Goal: Task Accomplishment & Management: Manage account settings

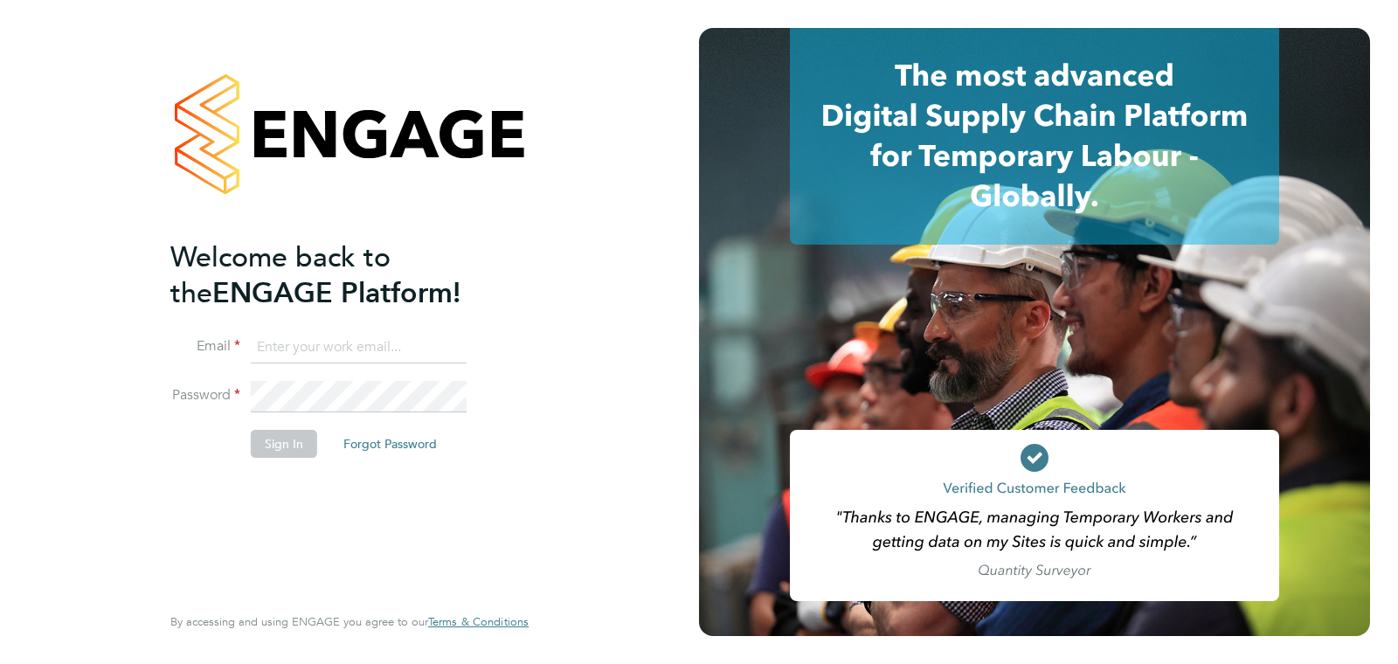
type input "support@engagelabs.io"
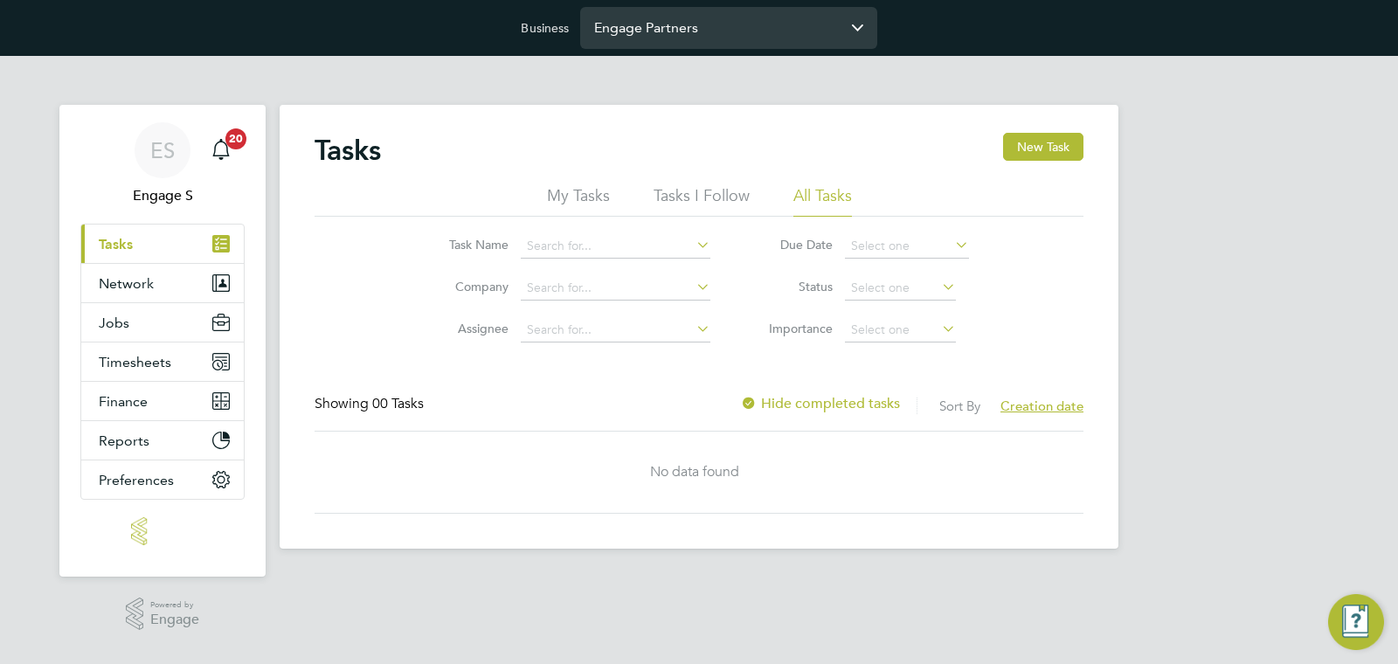
click at [661, 28] on input "Engage Partners" at bounding box center [728, 27] width 297 height 41
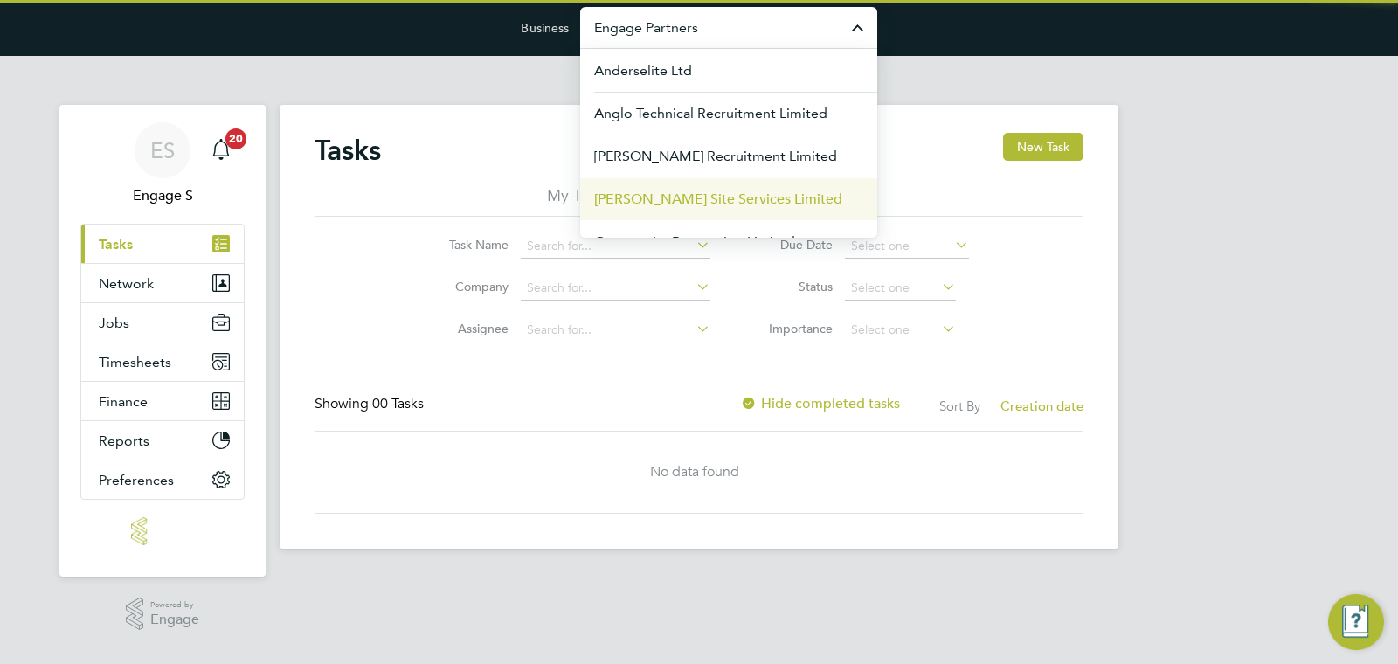
click at [639, 187] on li "[PERSON_NAME] Site Services Limited" at bounding box center [728, 198] width 297 height 43
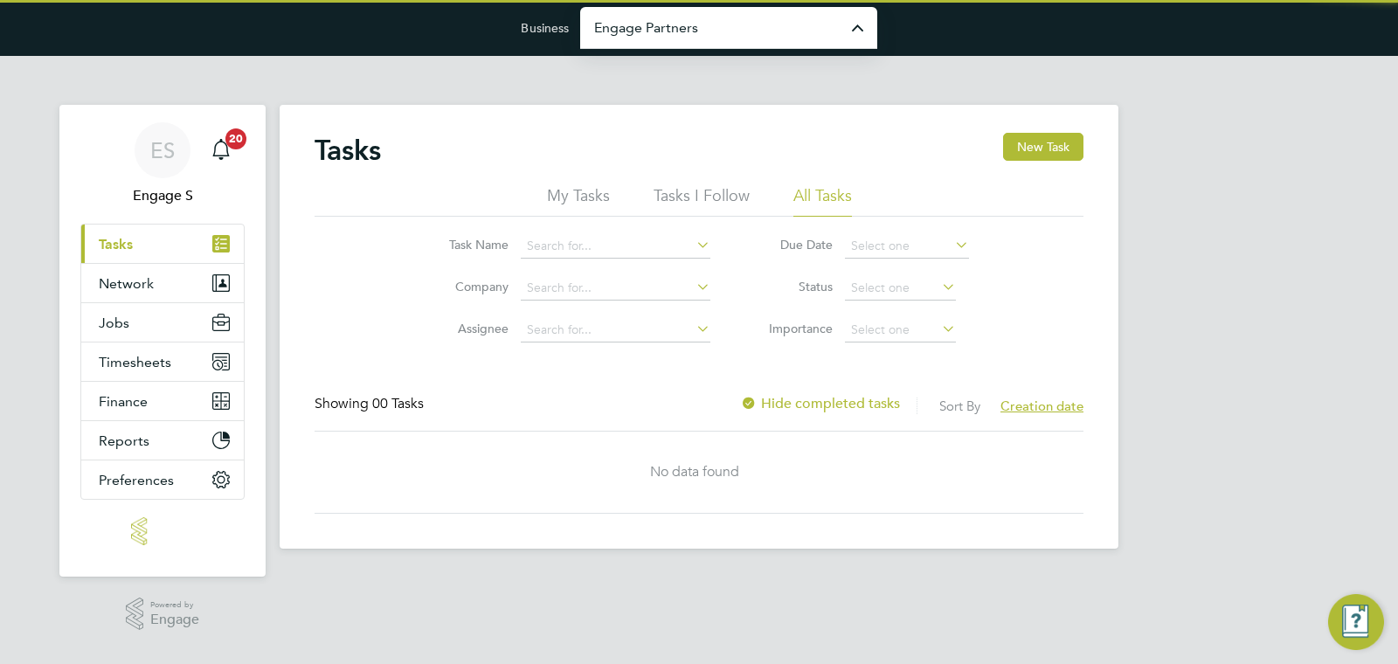
type input "[PERSON_NAME] Site Services Limited"
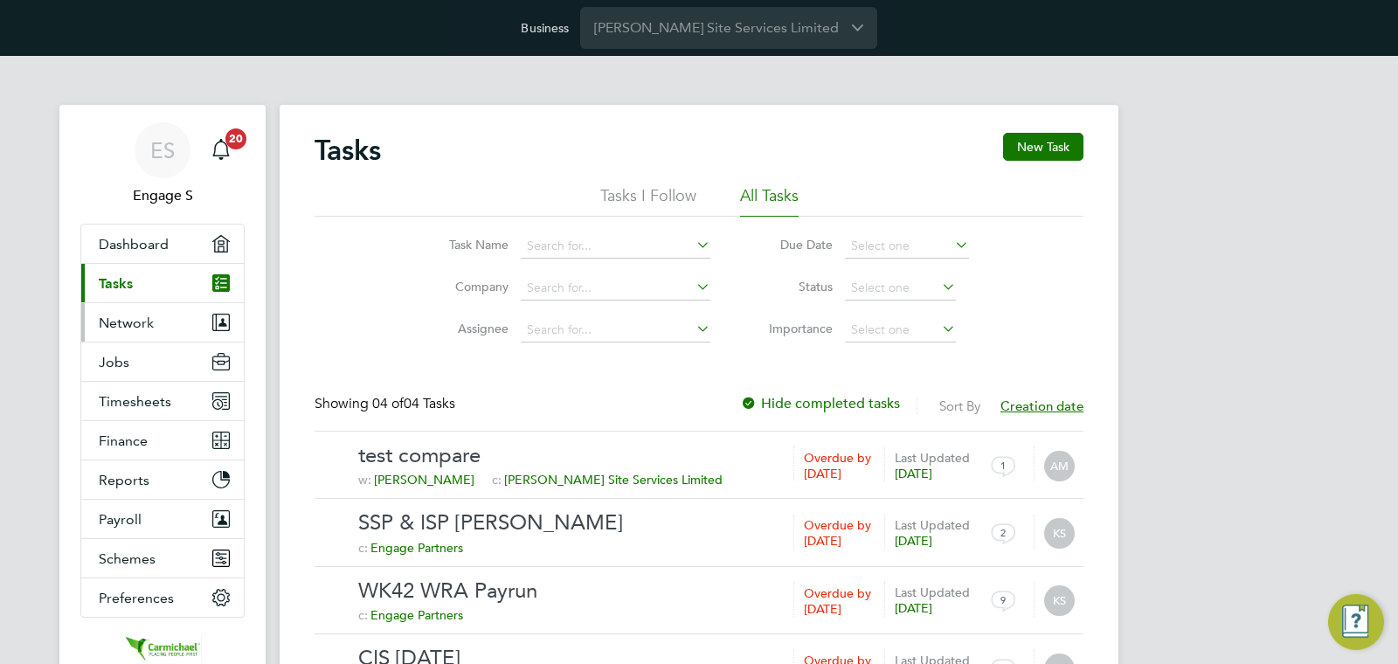
click at [112, 312] on button "Network" at bounding box center [162, 322] width 163 height 38
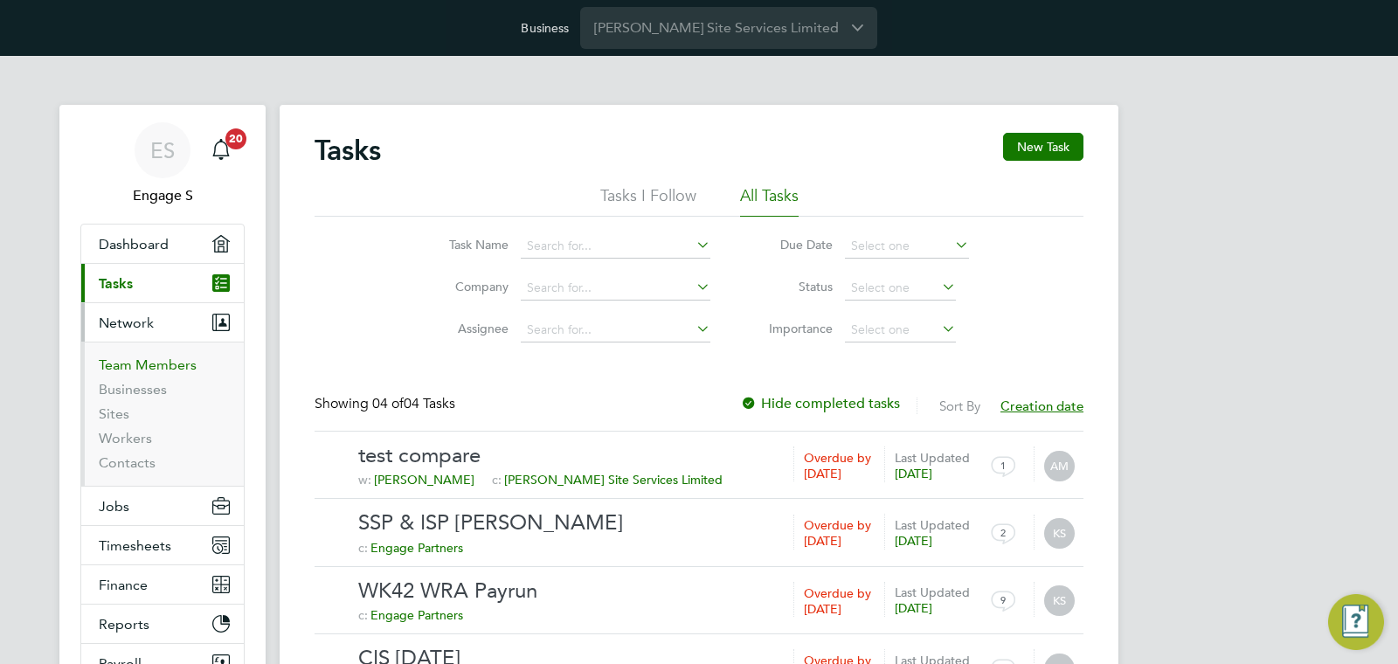
click at [127, 362] on link "Team Members" at bounding box center [148, 365] width 98 height 17
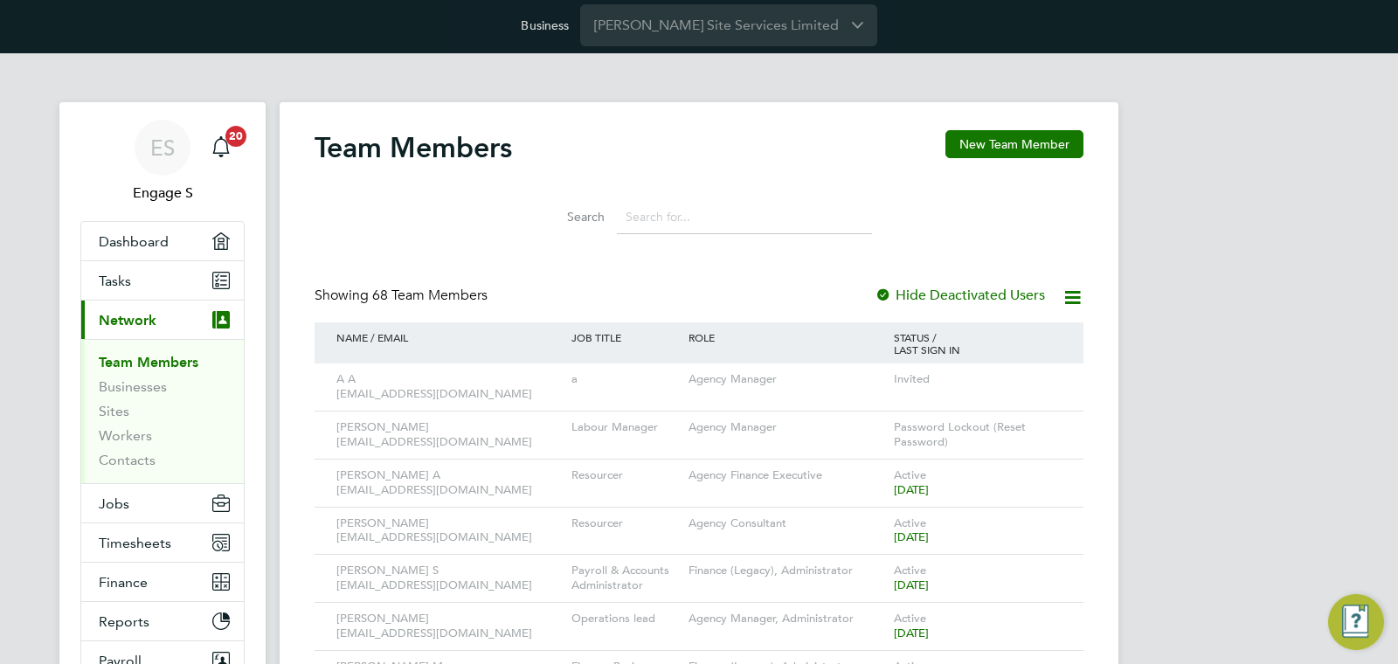
scroll to position [3, 0]
